Goal: Find specific page/section: Find specific page/section

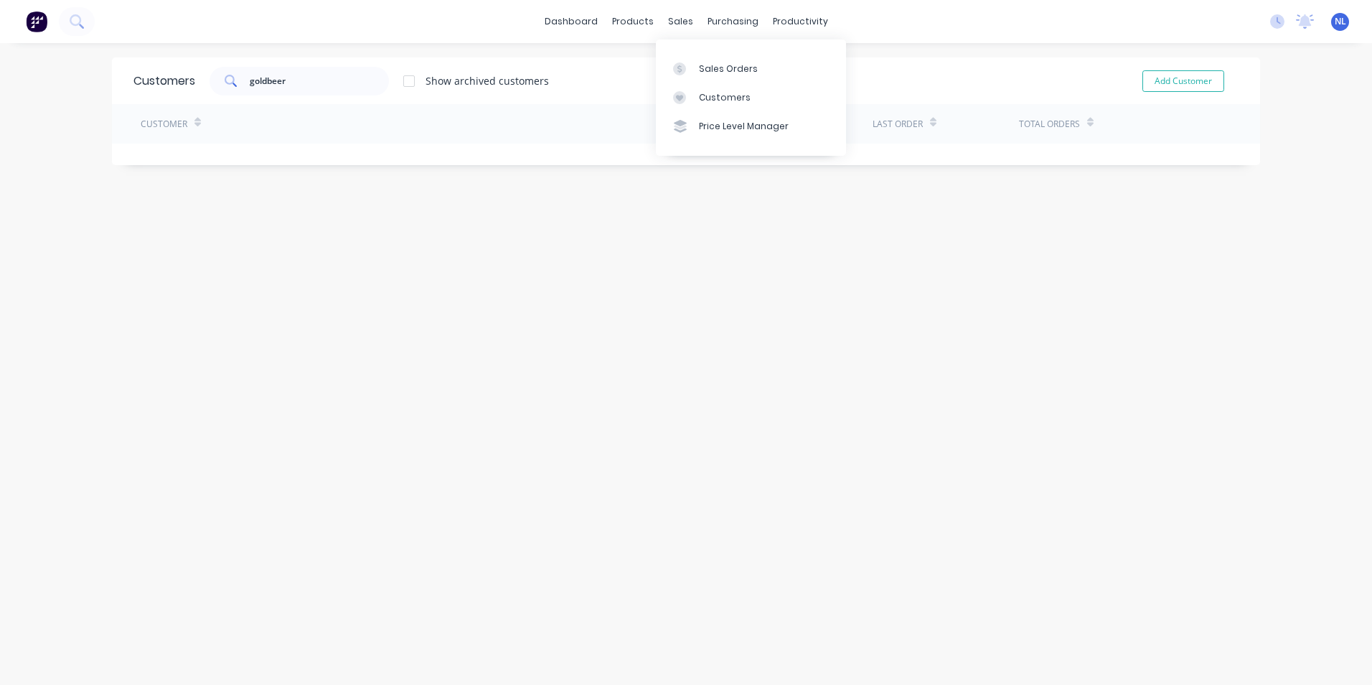
drag, startPoint x: 697, startPoint y: 90, endPoint x: 507, endPoint y: 103, distance: 190.7
click at [697, 90] on link "Customers" at bounding box center [751, 97] width 190 height 29
drag, startPoint x: 293, startPoint y: 88, endPoint x: 209, endPoint y: 87, distance: 84.0
click at [210, 87] on div "goldbeer" at bounding box center [299, 81] width 179 height 29
type input "cross [PERSON_NAME]"
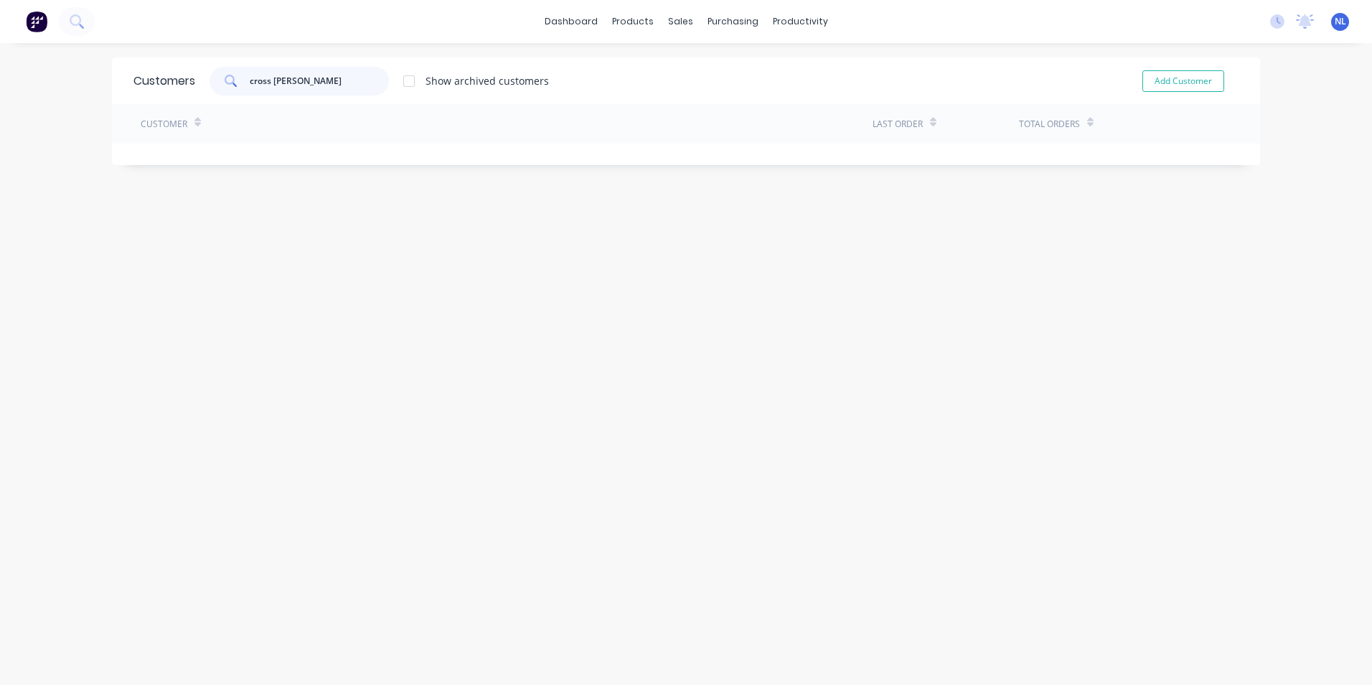
click at [332, 92] on input "cross [PERSON_NAME]" at bounding box center [320, 81] width 140 height 29
click at [369, 88] on input "cross [PERSON_NAME]" at bounding box center [320, 81] width 140 height 29
drag, startPoint x: 747, startPoint y: 93, endPoint x: 693, endPoint y: 100, distance: 54.9
click at [747, 93] on div "Suppliers" at bounding box center [757, 97] width 43 height 13
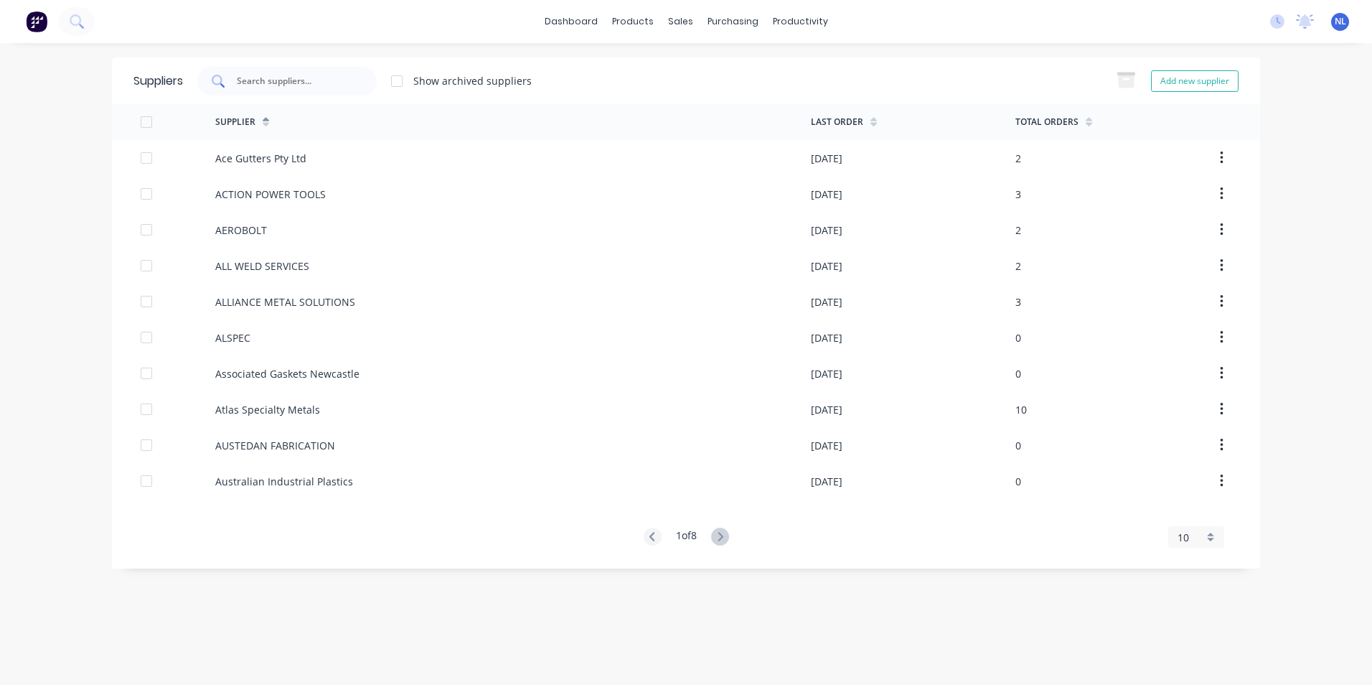
drag, startPoint x: 693, startPoint y: 100, endPoint x: 359, endPoint y: 83, distance: 334.2
click at [359, 83] on div at bounding box center [286, 81] width 179 height 29
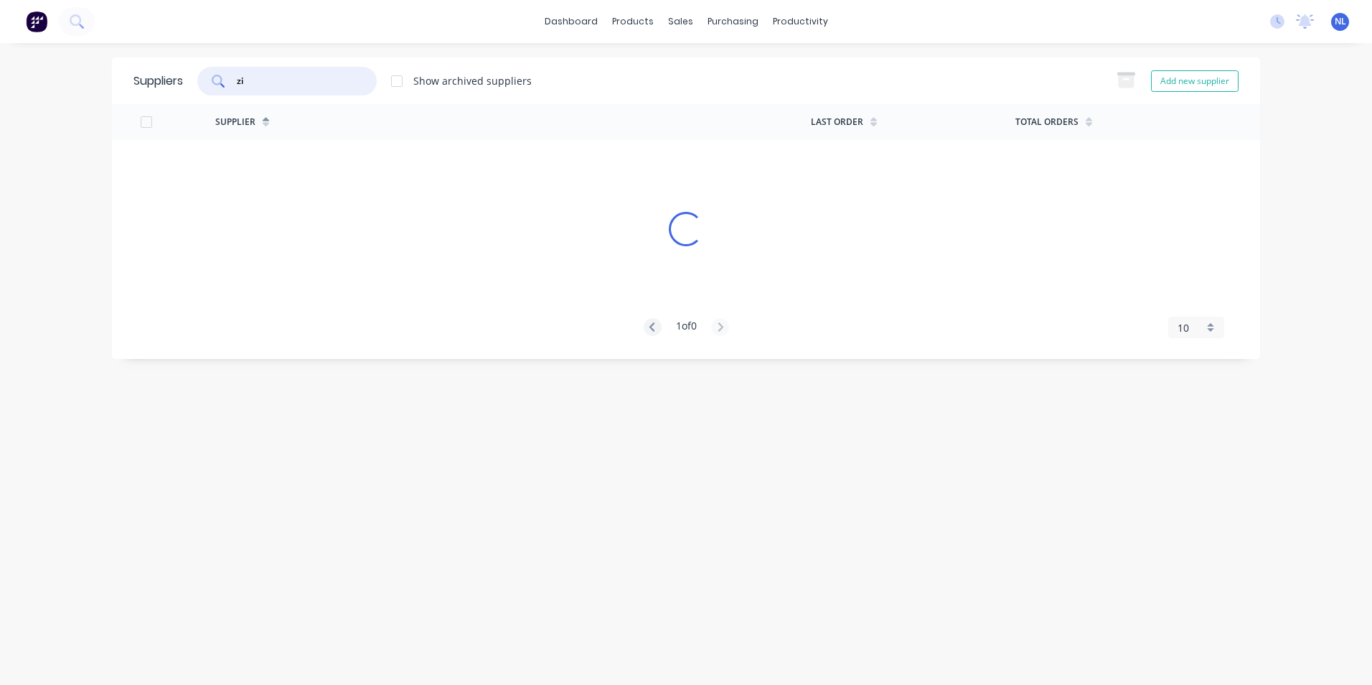
type input "z"
type input "elite plating"
click at [395, 70] on div at bounding box center [397, 81] width 29 height 29
click at [650, 182] on icon at bounding box center [651, 177] width 5 height 9
click at [654, 180] on icon at bounding box center [653, 178] width 18 height 18
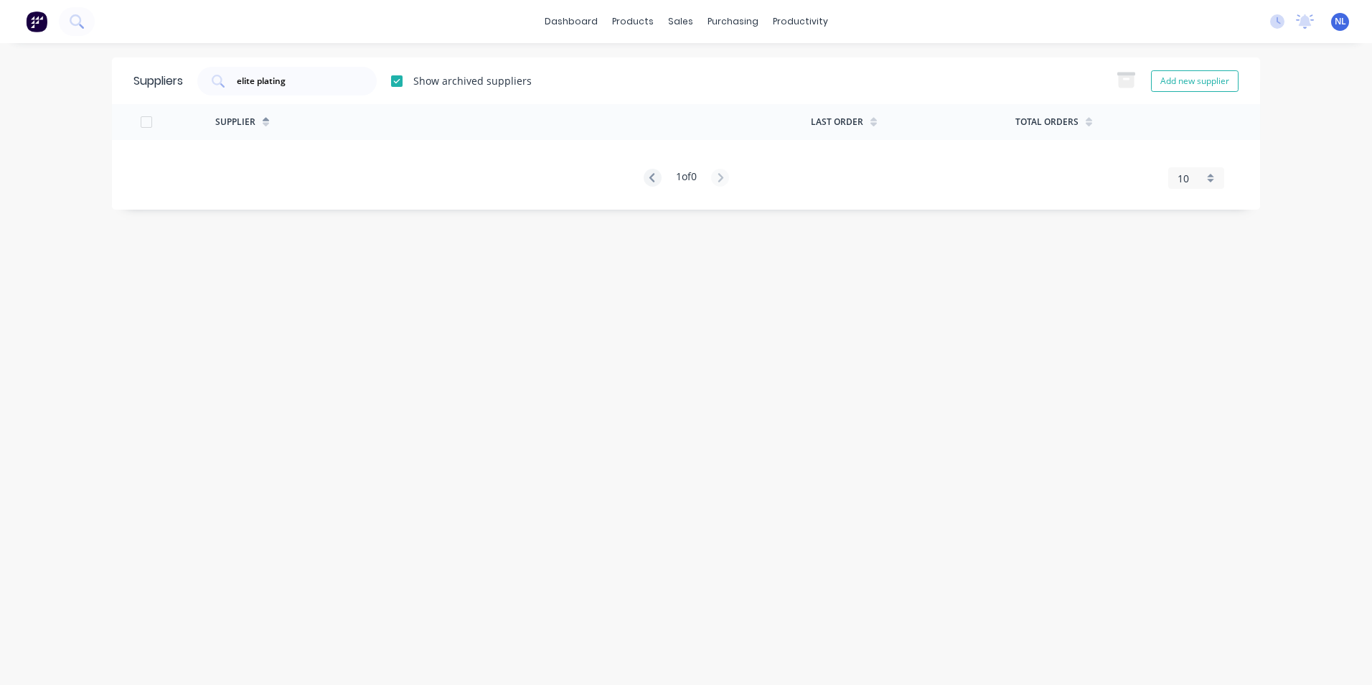
click at [719, 179] on icon at bounding box center [720, 178] width 18 height 18
click at [403, 75] on div at bounding box center [397, 81] width 29 height 29
drag, startPoint x: 354, startPoint y: 89, endPoint x: 164, endPoint y: 98, distance: 189.7
click at [164, 98] on div "Suppliers elite plating Show archived suppliers Add new supplier" at bounding box center [686, 80] width 1148 height 47
click at [345, 88] on div "elite plating" at bounding box center [286, 81] width 179 height 29
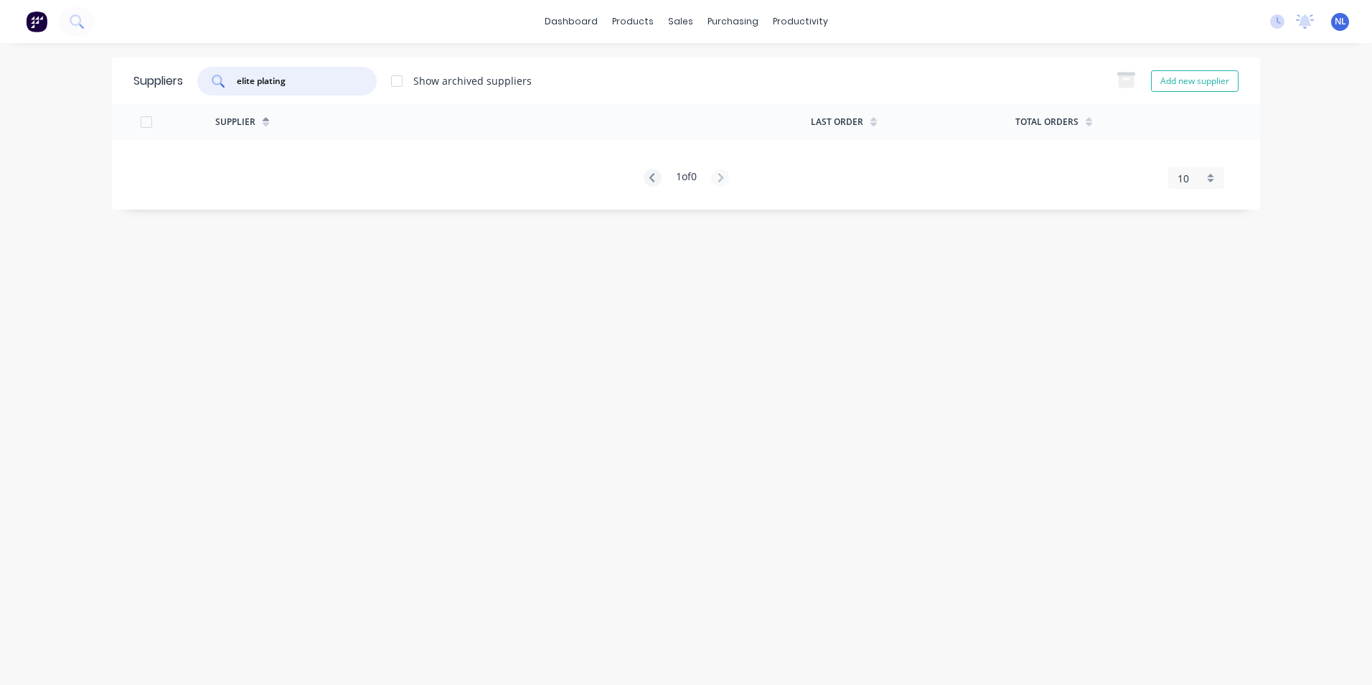
drag, startPoint x: 346, startPoint y: 80, endPoint x: 45, endPoint y: 106, distance: 302.6
click at [45, 106] on div "dashboard products sales purchasing productivity dashboard products Product Cat…" at bounding box center [686, 342] width 1372 height 685
